Goal: Use online tool/utility: Utilize a website feature to perform a specific function

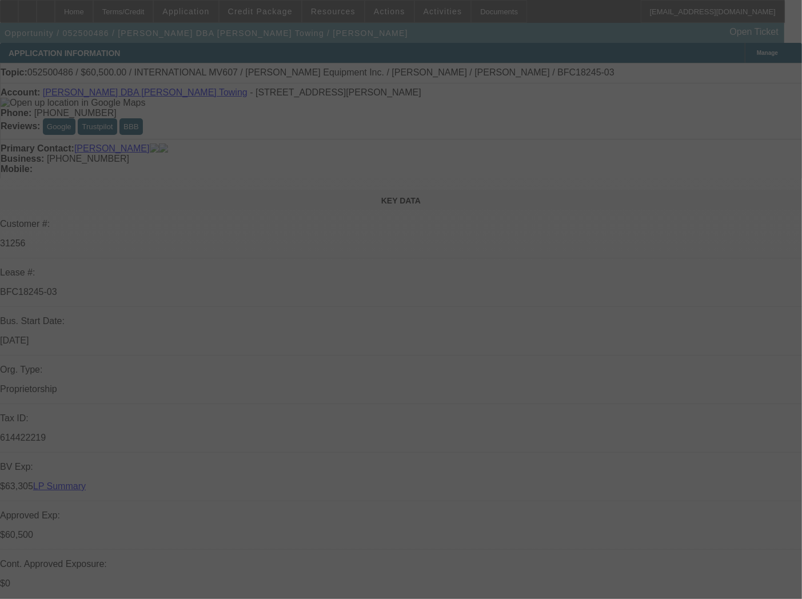
select select "0"
select select "2"
select select "0.1"
select select "4"
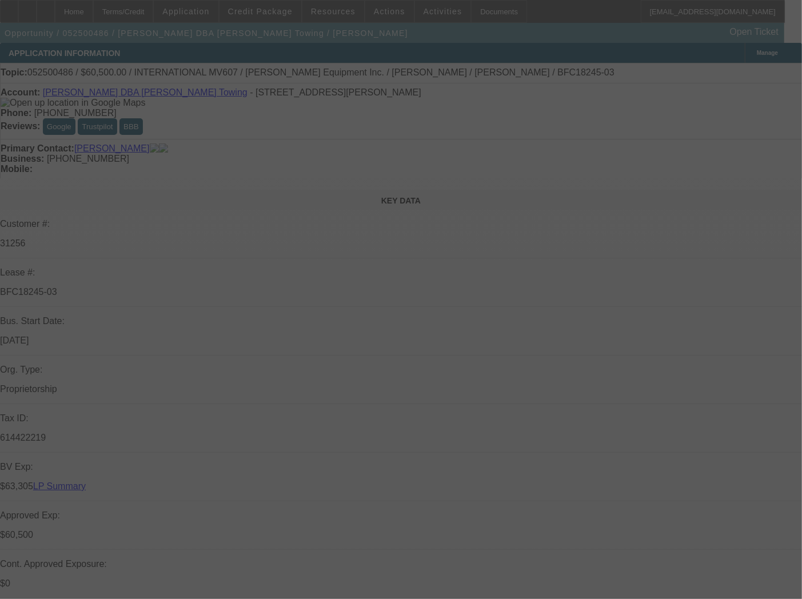
select select "0"
select select "2"
select select "0.1"
select select "4"
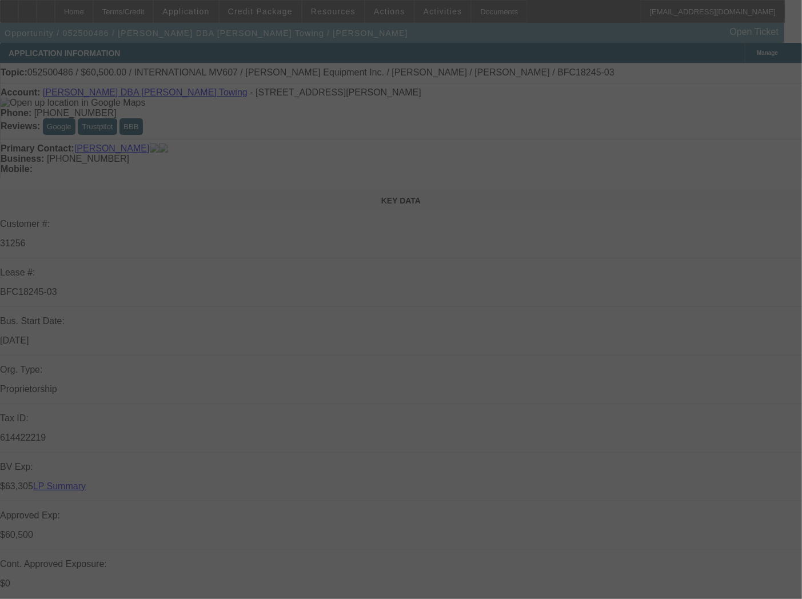
select select "0"
select select "2"
select select "0.1"
select select "4"
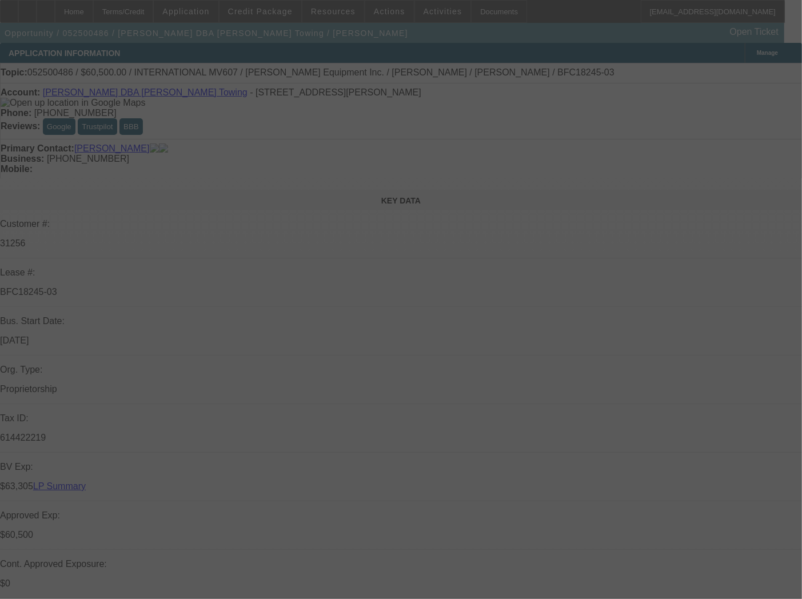
select select "0"
select select "3"
select select "0.1"
select select "4"
